Goal: Task Accomplishment & Management: Use online tool/utility

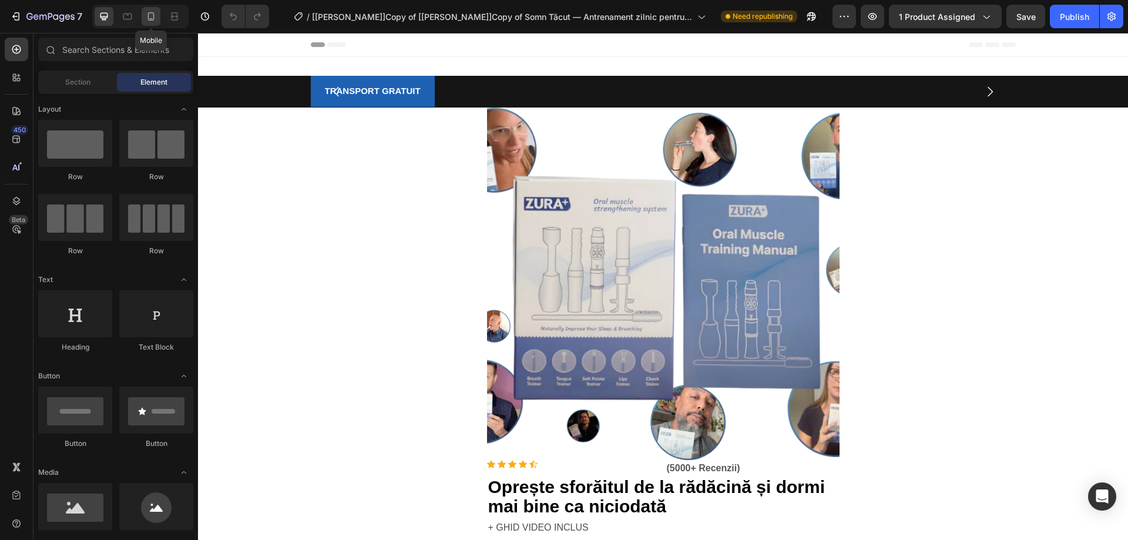
click at [155, 15] on icon at bounding box center [151, 17] width 12 height 12
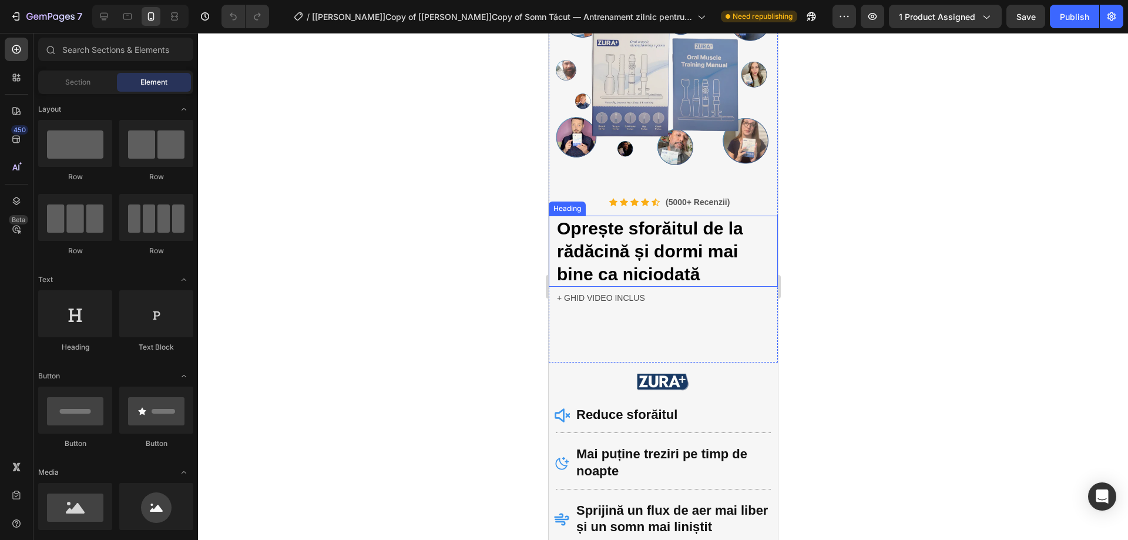
scroll to position [235, 0]
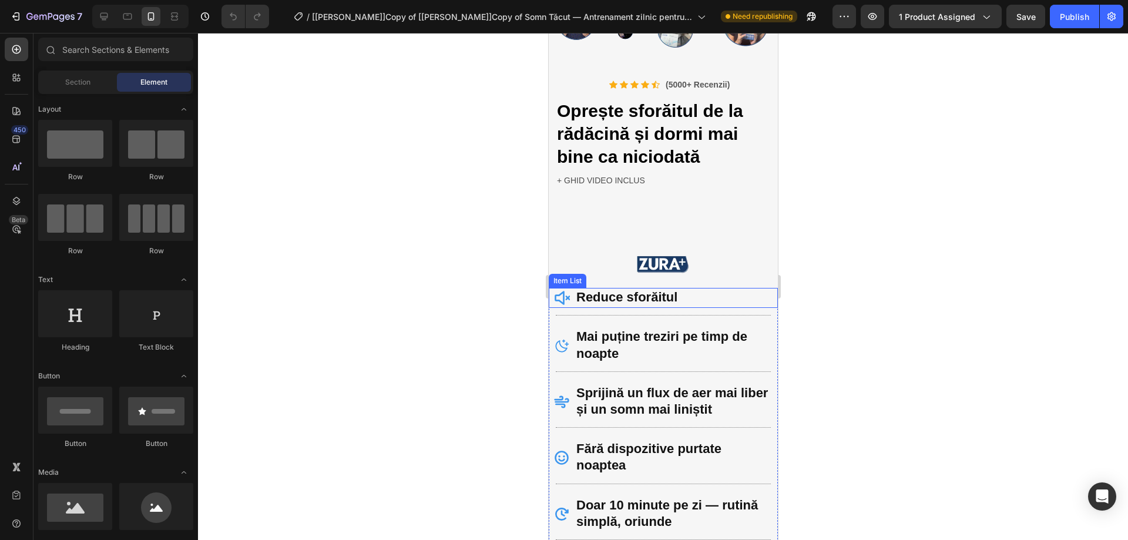
click at [647, 290] on strong "Reduce sforăitul" at bounding box center [626, 297] width 101 height 15
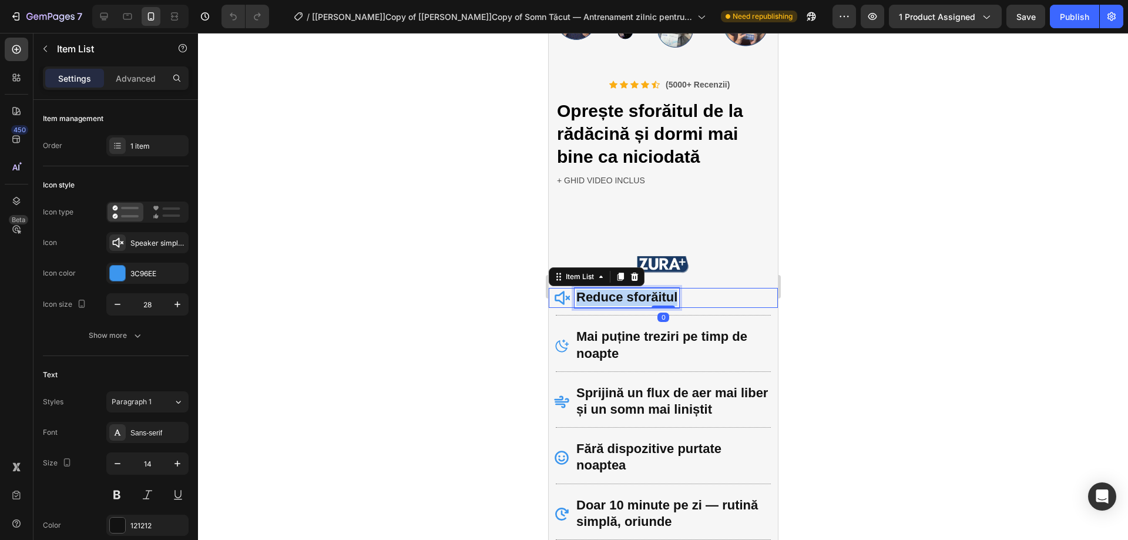
click at [647, 290] on strong "Reduce sforăitul" at bounding box center [626, 297] width 101 height 15
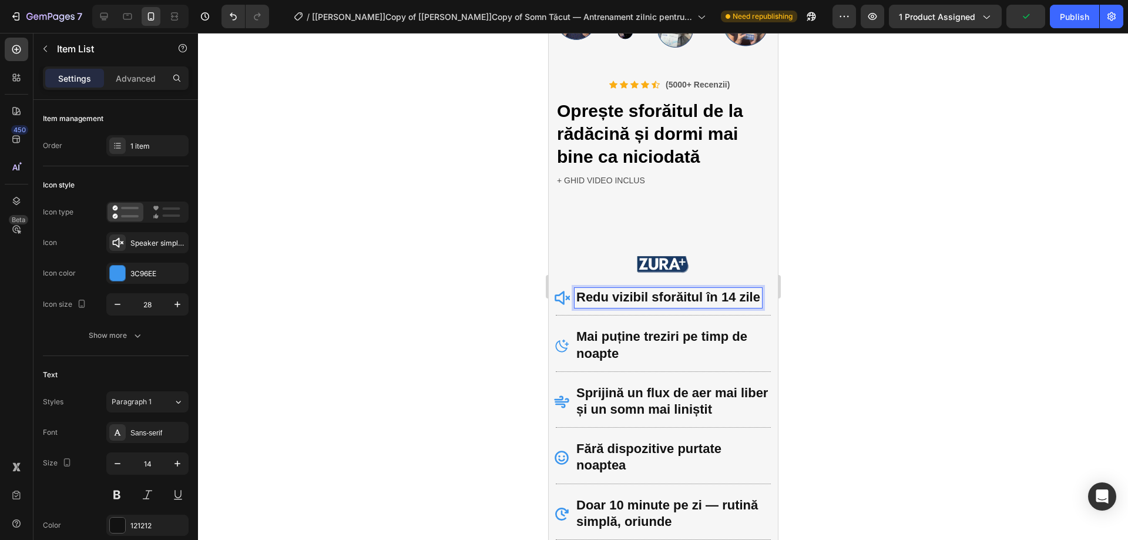
click at [736, 290] on strong "Redu vizibil sforăitul în 14 zile" at bounding box center [668, 297] width 184 height 15
click at [143, 85] on div "Advanced" at bounding box center [135, 78] width 59 height 19
type input "100%"
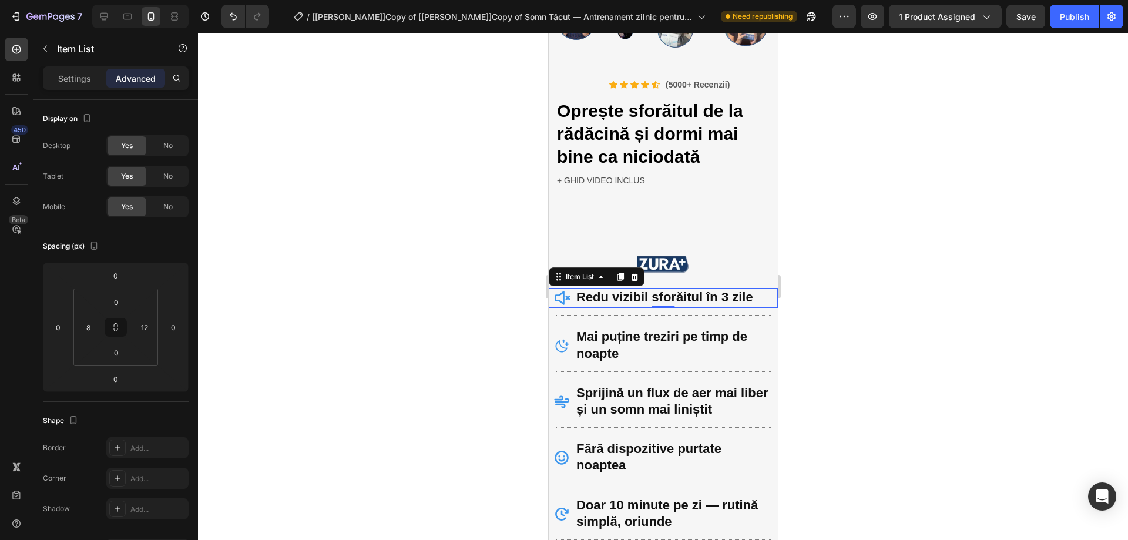
click at [931, 260] on div at bounding box center [663, 286] width 930 height 507
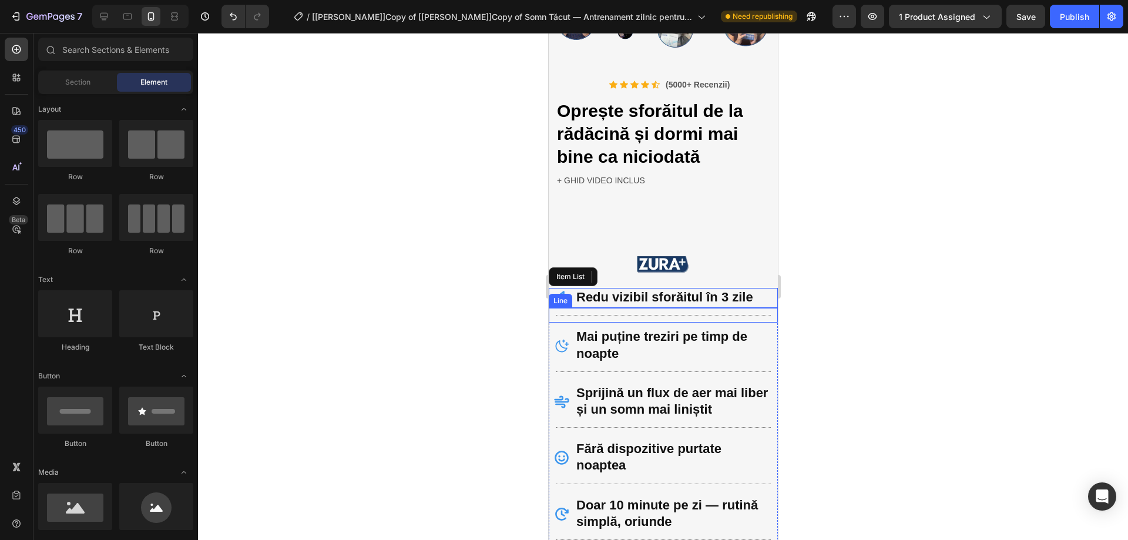
scroll to position [353, 0]
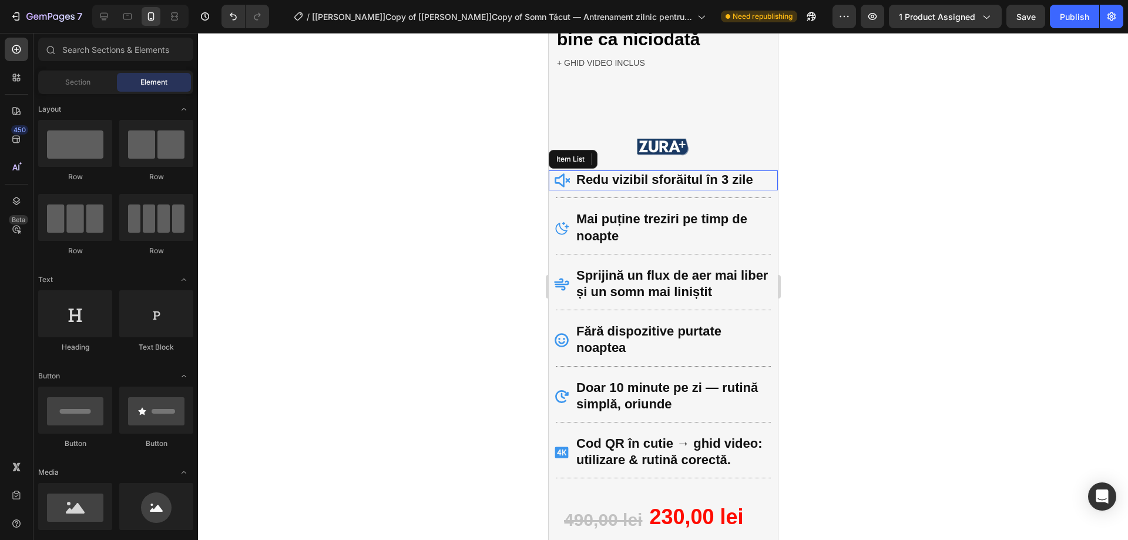
click at [887, 291] on div at bounding box center [663, 286] width 930 height 507
click at [653, 218] on p "Mai puține treziri pe timp de noapte" at bounding box center [672, 228] width 193 height 33
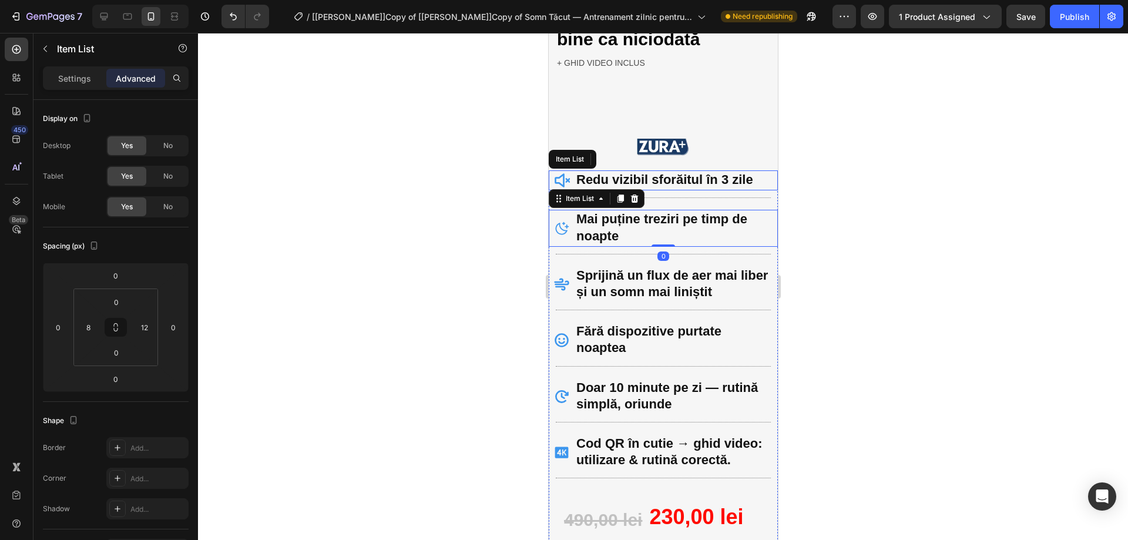
click at [570, 171] on div "Redu vizibil sforăitul în 3 zile" at bounding box center [654, 180] width 202 height 20
click at [620, 139] on div at bounding box center [662, 147] width 229 height 21
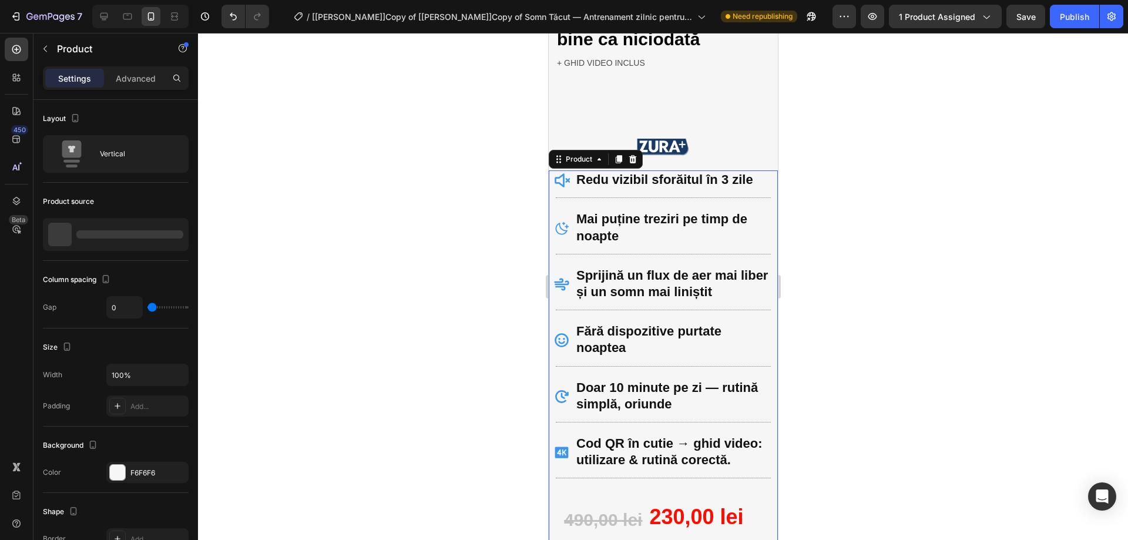
click at [862, 233] on div at bounding box center [663, 286] width 930 height 507
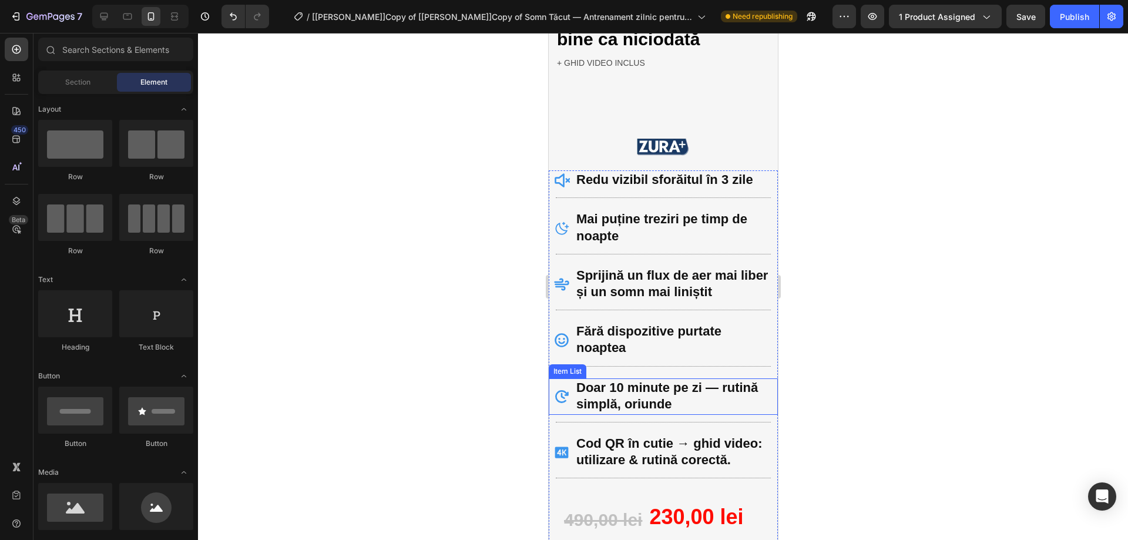
scroll to position [235, 0]
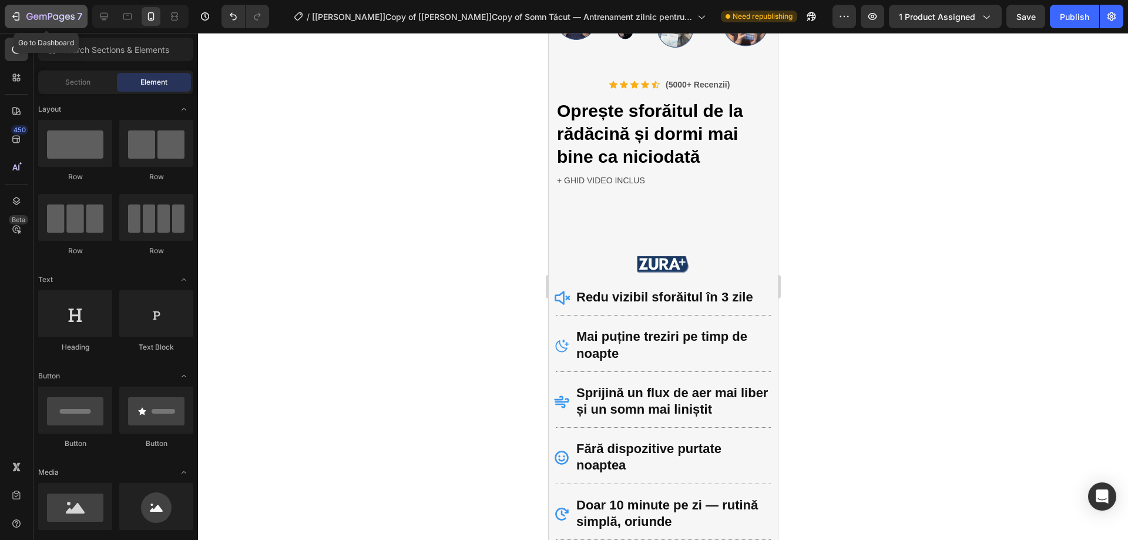
click at [30, 16] on icon "button" at bounding box center [50, 17] width 48 height 10
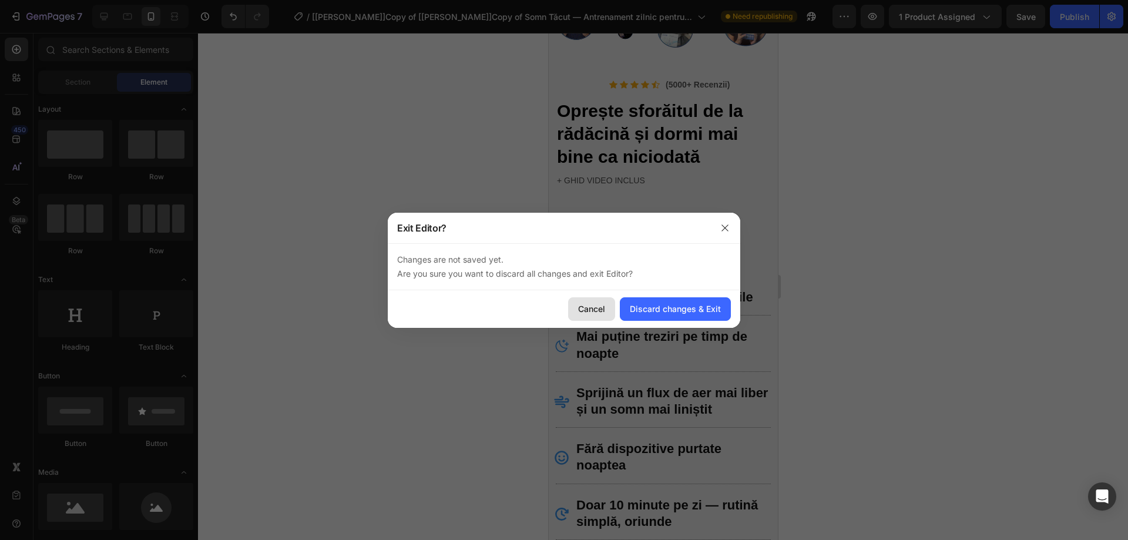
click at [585, 314] on div "Cancel" at bounding box center [591, 309] width 27 height 12
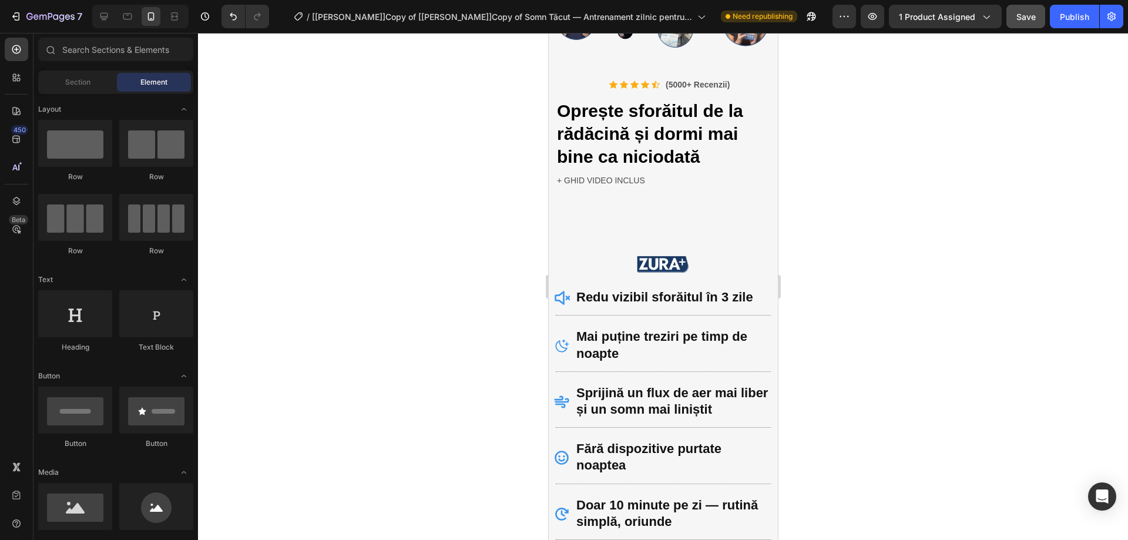
click at [1022, 14] on span "Save" at bounding box center [1026, 17] width 19 height 10
click at [1068, 13] on div "Publish" at bounding box center [1074, 17] width 29 height 12
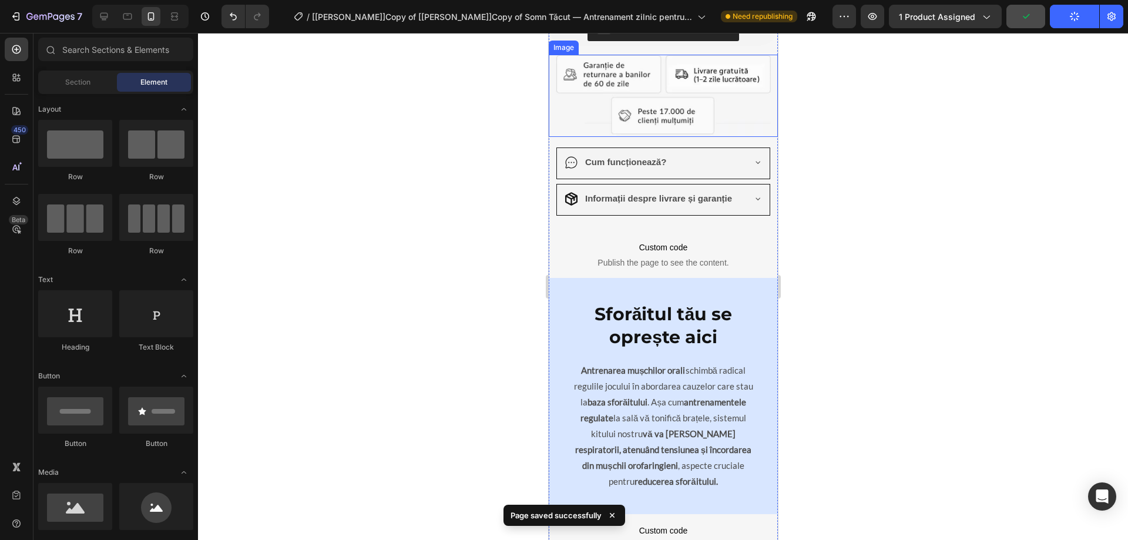
scroll to position [1058, 0]
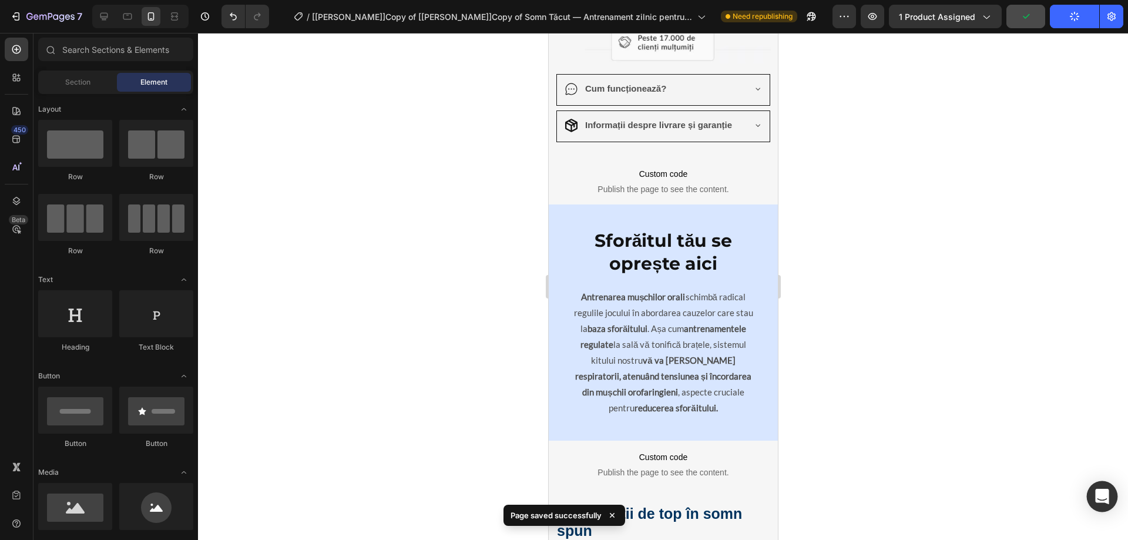
click at [1115, 0] on body "7 Version history / [[PERSON_NAME]]Copy of [[PERSON_NAME]]Copy of Somn Tăcut — …" at bounding box center [564, 0] width 1128 height 0
click at [1104, 498] on icon "Open Intercom Messenger" at bounding box center [1102, 496] width 14 height 15
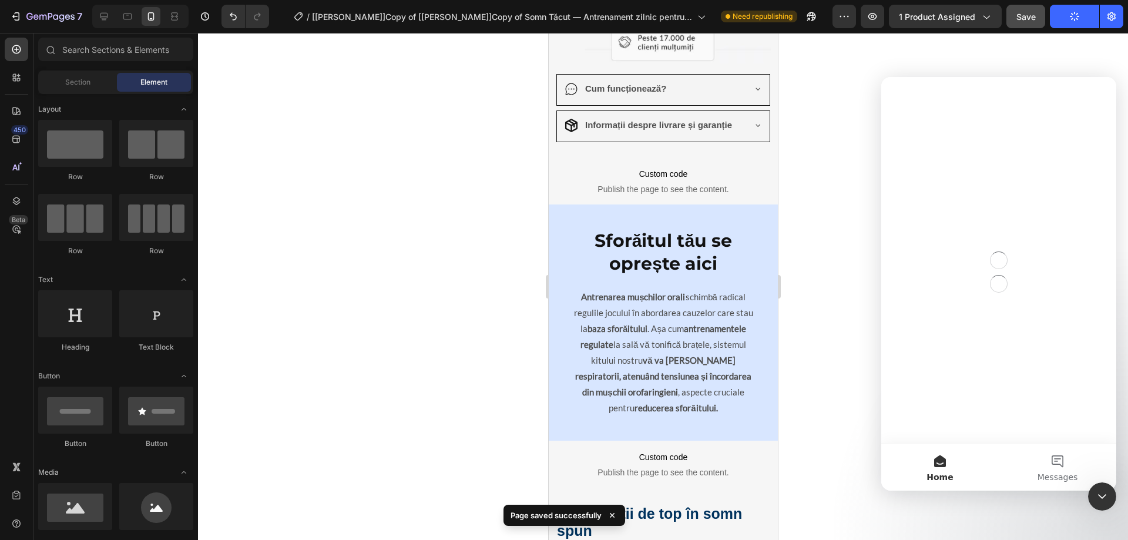
scroll to position [0, 0]
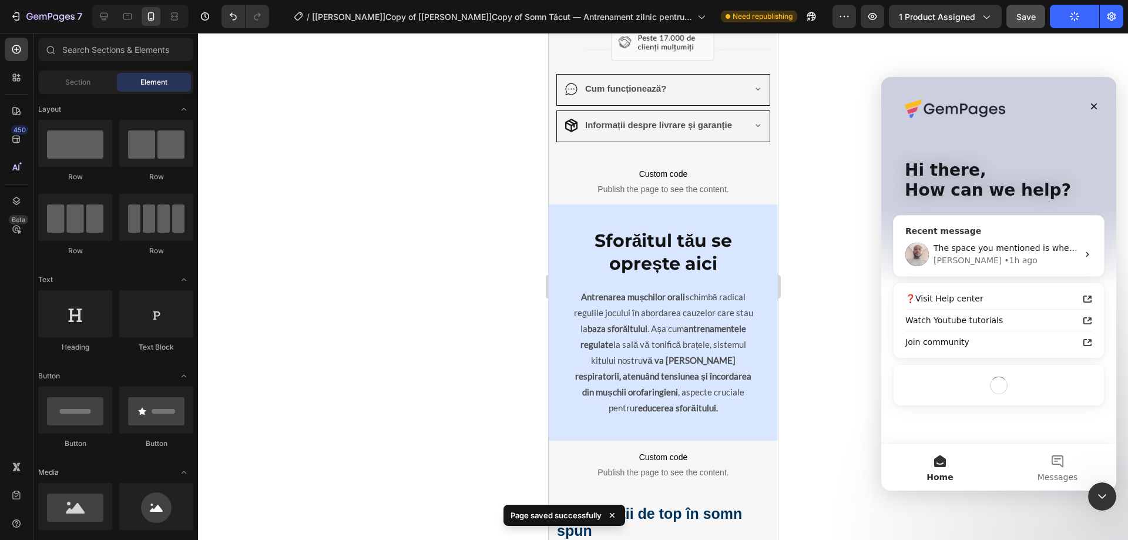
click at [1003, 260] on div "[PERSON_NAME] • 1h ago" at bounding box center [1006, 260] width 145 height 12
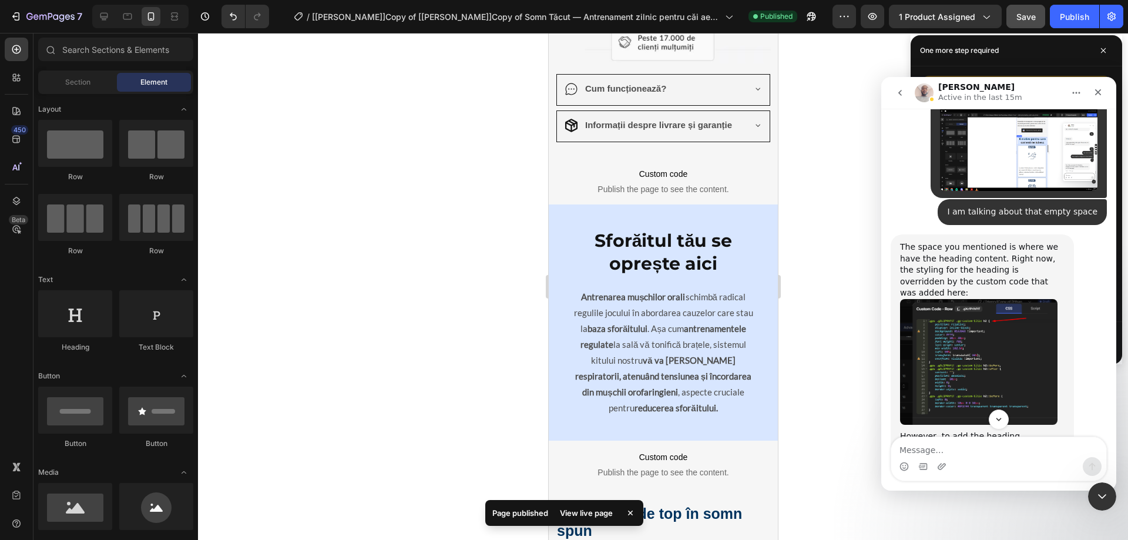
scroll to position [5252, 0]
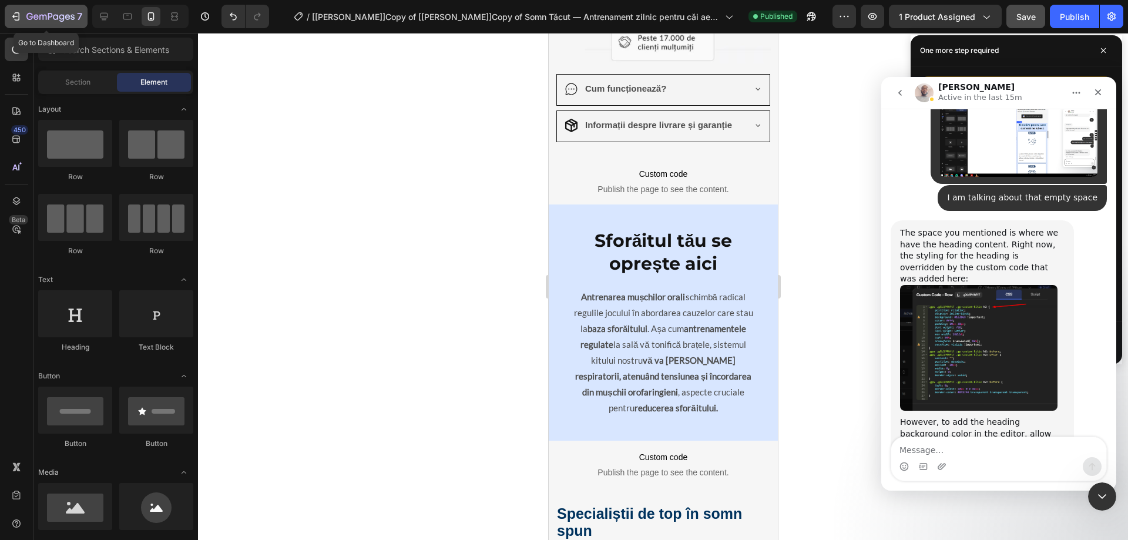
click at [16, 24] on button "7" at bounding box center [46, 17] width 83 height 24
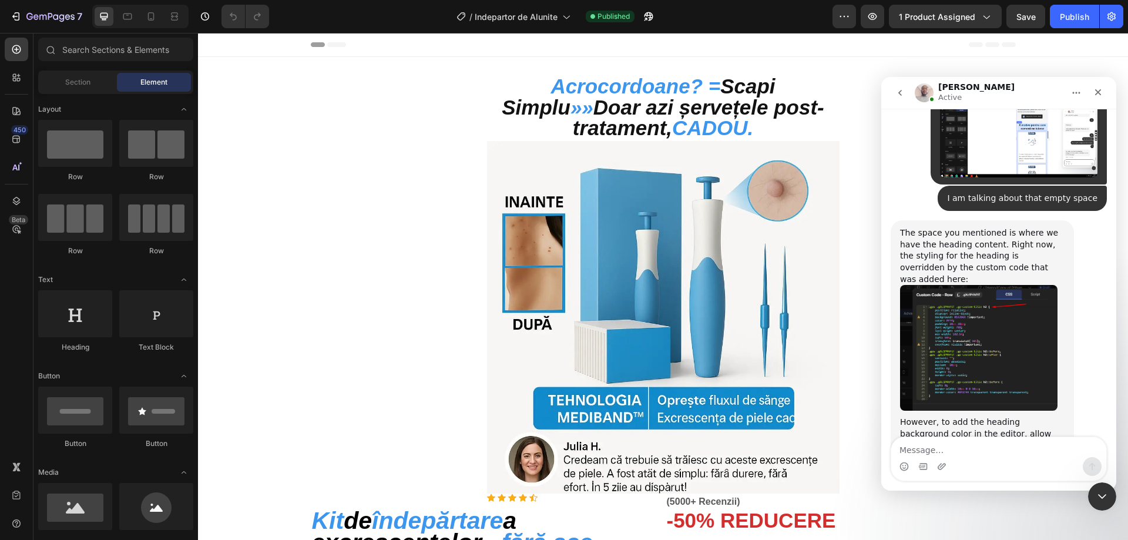
scroll to position [5252, 0]
click at [153, 15] on icon at bounding box center [151, 17] width 12 height 12
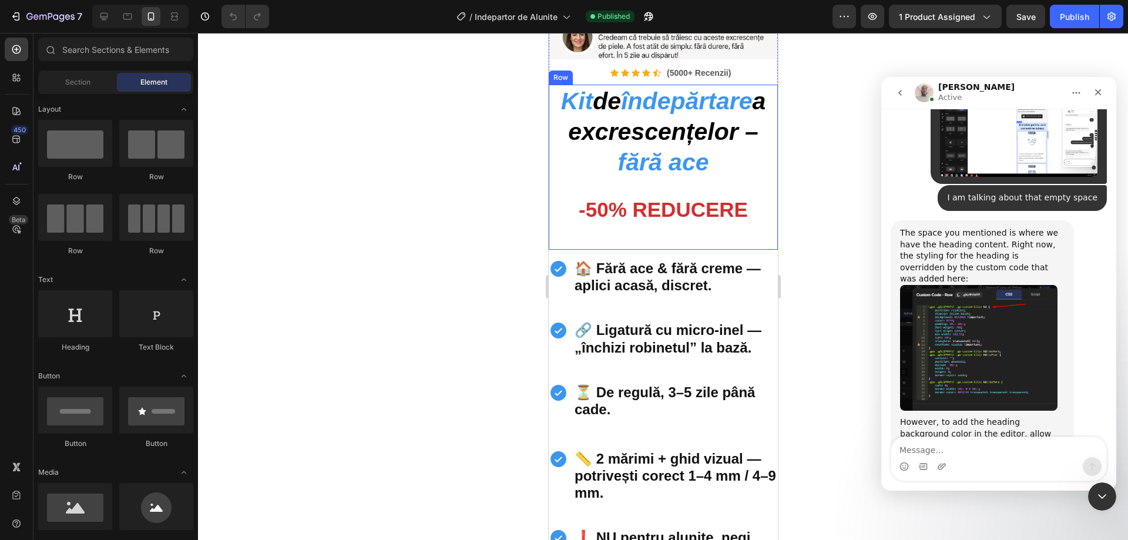
scroll to position [470, 0]
